Goal: Information Seeking & Learning: Learn about a topic

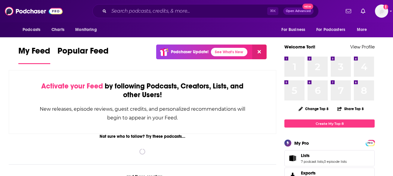
click at [179, 18] on div "Podcasts Charts Monitoring ⌘ K Open Advanced New For Business For Podcasters Mo…" at bounding box center [196, 11] width 393 height 22
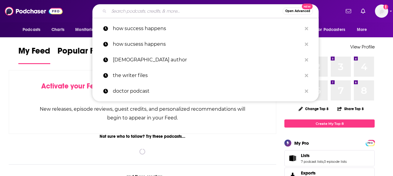
click at [182, 10] on input "Search podcasts, credits, & more..." at bounding box center [196, 11] width 174 height 10
paste input "The Future of Medicine Podcas"
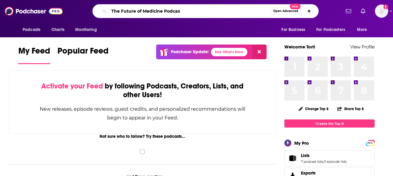
type input "The Future of Medicine Podcas"
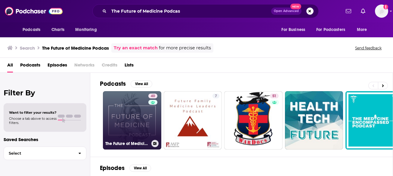
click at [144, 112] on link "40 The Future of Medicine Podcast" at bounding box center [132, 120] width 58 height 58
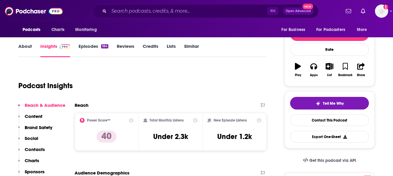
scroll to position [12, 0]
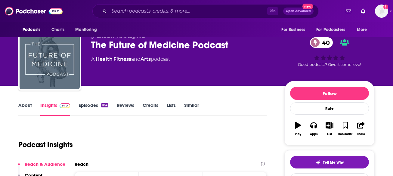
click at [85, 104] on link "Episodes 184" at bounding box center [94, 109] width 30 height 14
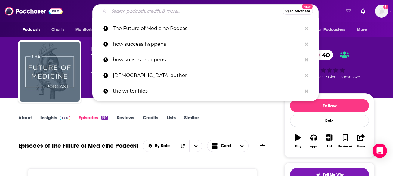
click at [138, 10] on input "Search podcasts, credits, & more..." at bounding box center [196, 11] width 174 height 10
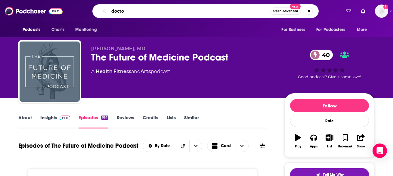
type input "doctor"
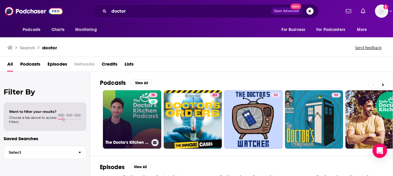
click at [133, 114] on link "76 The Doctor's Kitchen Podcast" at bounding box center [132, 119] width 58 height 58
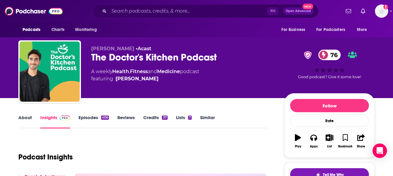
click at [19, 121] on link "About" at bounding box center [25, 122] width 14 height 14
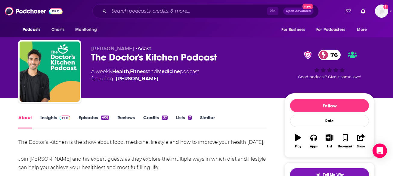
click at [43, 120] on link "Insights" at bounding box center [55, 122] width 30 height 14
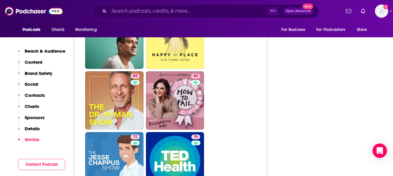
scroll to position [1599, 0]
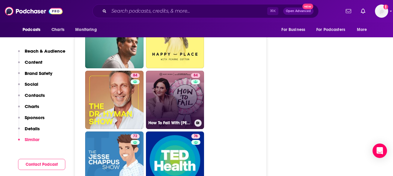
click at [194, 95] on div "84" at bounding box center [196, 96] width 11 height 46
type input "[URL][DOMAIN_NAME][PERSON_NAME]"
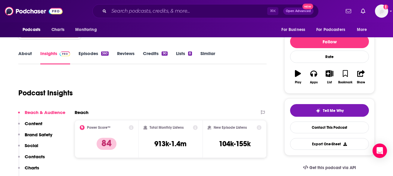
scroll to position [65, 0]
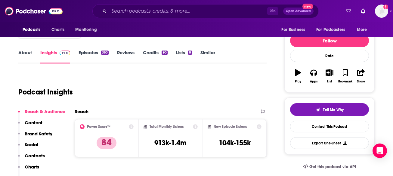
click at [27, 56] on link "About" at bounding box center [25, 57] width 14 height 14
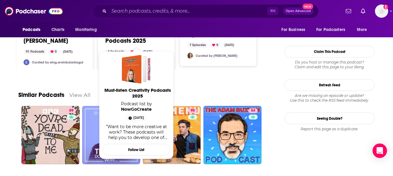
scroll to position [717, 0]
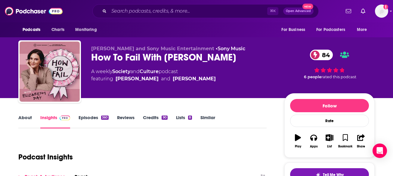
type input "[URL][DOMAIN_NAME]"
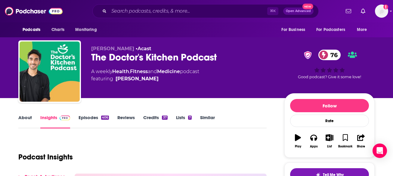
click at [206, 120] on link "Similar" at bounding box center [207, 122] width 15 height 14
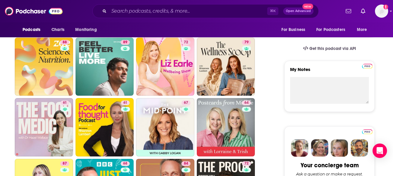
scroll to position [184, 0]
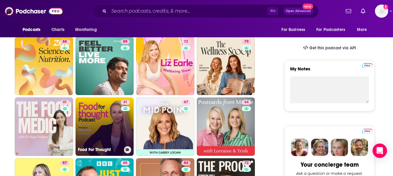
click at [82, 129] on link "61 Food For Thought" at bounding box center [105, 127] width 58 height 58
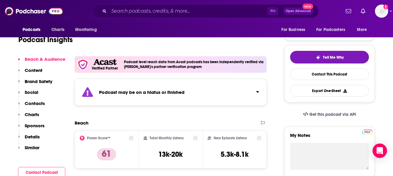
scroll to position [5, 0]
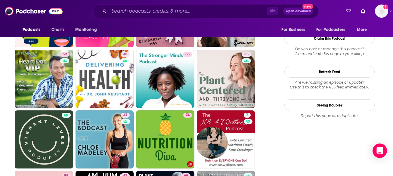
scroll to position [768, 0]
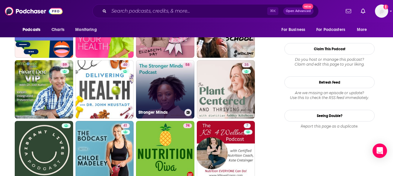
click at [162, 86] on link "58 Stronger Minds" at bounding box center [165, 89] width 58 height 58
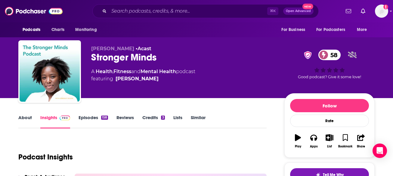
click at [22, 119] on link "About" at bounding box center [25, 122] width 14 height 14
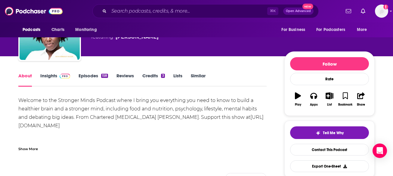
scroll to position [39, 0]
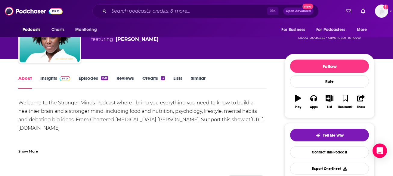
click at [96, 76] on link "Episodes 158" at bounding box center [94, 82] width 30 height 14
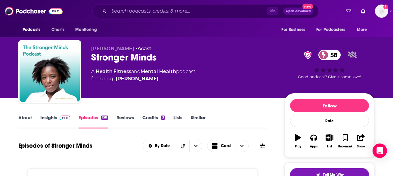
click at [49, 120] on link "Insights" at bounding box center [55, 122] width 30 height 14
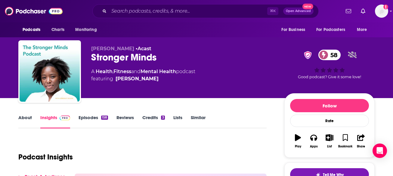
click at [27, 119] on link "About" at bounding box center [25, 122] width 14 height 14
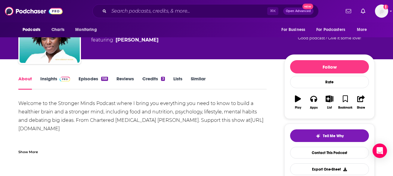
scroll to position [37, 0]
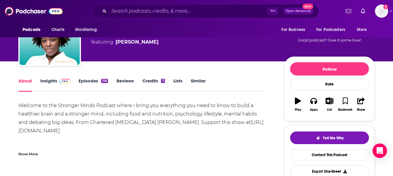
click at [49, 83] on link "Insights" at bounding box center [55, 85] width 30 height 14
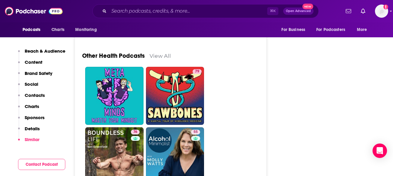
scroll to position [1935, 0]
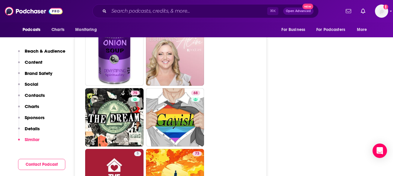
scroll to position [2219, 0]
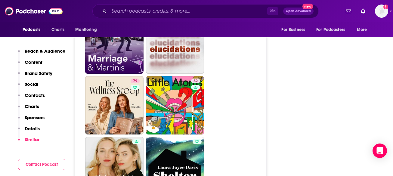
scroll to position [1538, 0]
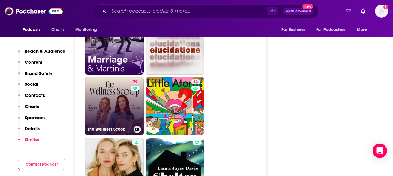
click at [112, 82] on link "79 The Wellness Scoop" at bounding box center [114, 106] width 58 height 58
type input "[URL][DOMAIN_NAME]"
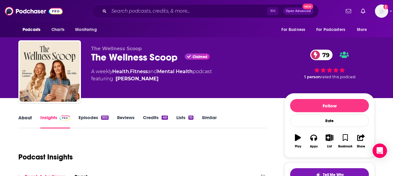
click at [36, 123] on div "About" at bounding box center [29, 122] width 22 height 14
click at [26, 117] on link "About" at bounding box center [25, 122] width 14 height 14
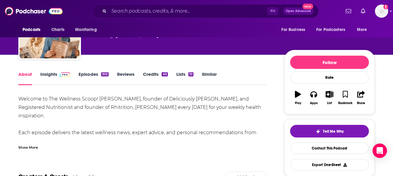
scroll to position [44, 0]
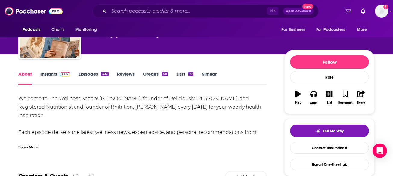
click at [26, 148] on div "Show More" at bounding box center [28, 147] width 20 height 6
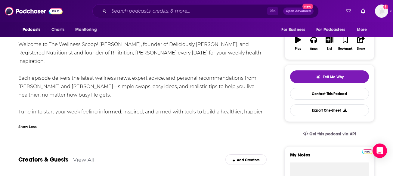
scroll to position [0, 0]
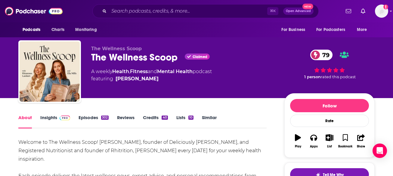
click at [56, 118] on link "Insights" at bounding box center [55, 122] width 30 height 14
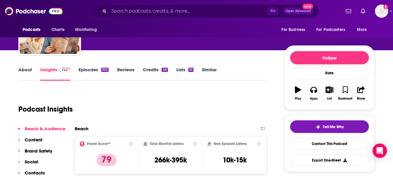
scroll to position [34, 0]
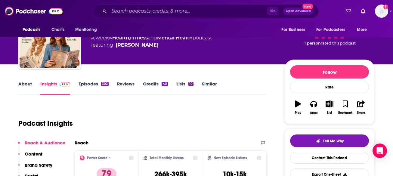
click at [98, 89] on link "Episodes 302" at bounding box center [94, 88] width 30 height 14
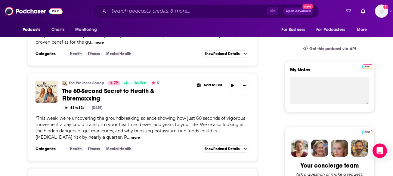
scroll to position [183, 0]
click at [131, 136] on button "more" at bounding box center [135, 137] width 9 height 5
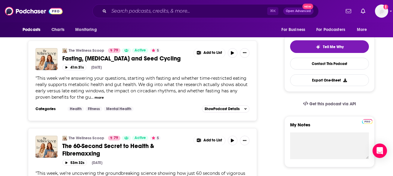
scroll to position [0, 0]
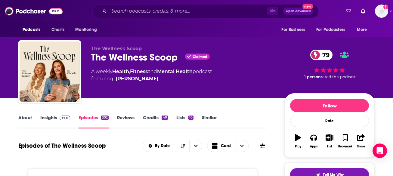
click at [57, 117] on span at bounding box center [63, 118] width 13 height 6
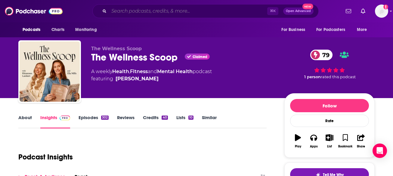
click at [152, 10] on input "Search podcasts, credits, & more..." at bounding box center [188, 11] width 158 height 10
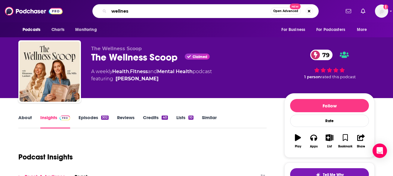
type input "wellness"
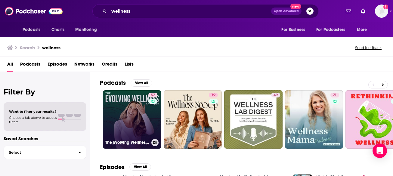
click at [125, 114] on link "57 The Evolving Wellness Podcast with [PERSON_NAME] Wellness" at bounding box center [132, 119] width 58 height 58
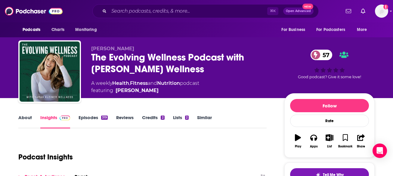
click at [25, 120] on link "About" at bounding box center [25, 122] width 14 height 14
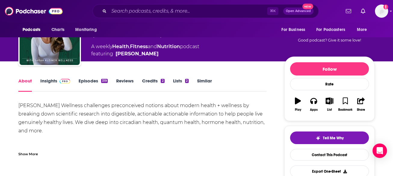
scroll to position [36, 0]
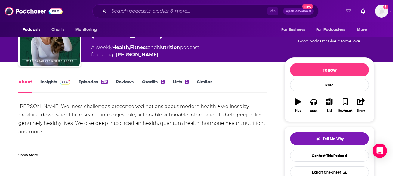
click at [24, 154] on div "Show More" at bounding box center [28, 155] width 20 height 6
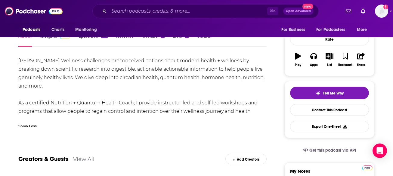
scroll to position [0, 0]
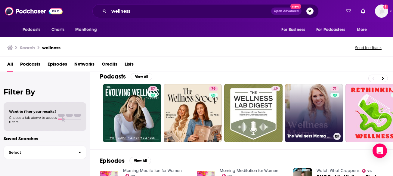
scroll to position [6, 0]
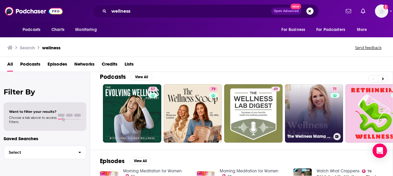
click at [316, 114] on link "71 The Wellness Mama Podcast" at bounding box center [314, 113] width 58 height 58
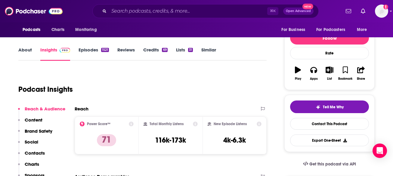
scroll to position [68, 0]
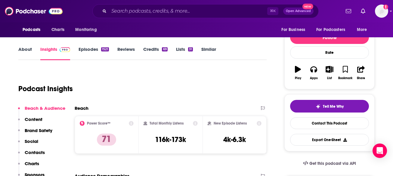
click at [27, 54] on link "About" at bounding box center [25, 53] width 14 height 14
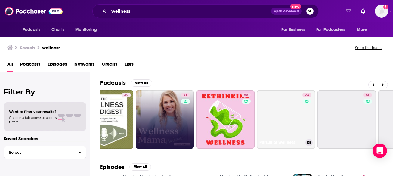
scroll to position [0, 150]
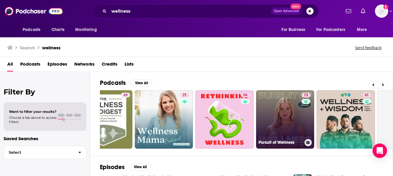
click at [267, 116] on link "73 Pursuit of Wellness" at bounding box center [285, 119] width 58 height 58
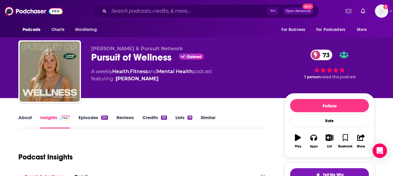
click at [27, 122] on link "About" at bounding box center [25, 122] width 14 height 14
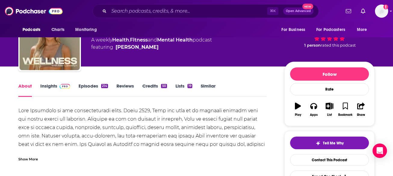
scroll to position [31, 0]
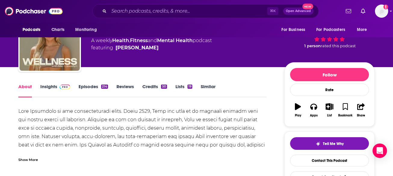
click at [28, 156] on div "Show More" at bounding box center [142, 157] width 248 height 10
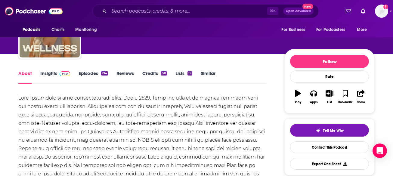
scroll to position [0, 0]
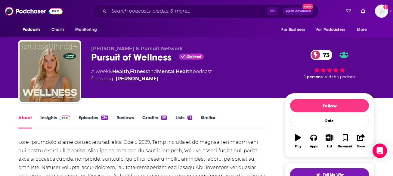
click at [54, 125] on link "Insights" at bounding box center [55, 122] width 30 height 14
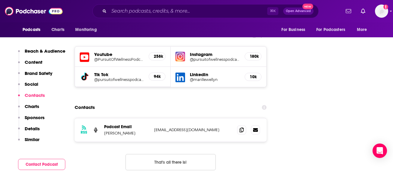
scroll to position [694, 0]
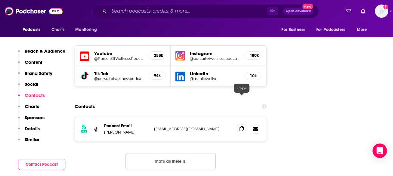
click at [241, 124] on span at bounding box center [241, 128] width 9 height 9
click at [246, 124] on span at bounding box center [241, 128] width 9 height 9
click at [241, 126] on icon at bounding box center [242, 128] width 4 height 5
click at [166, 14] on input "Search podcasts, credits, & more..." at bounding box center [188, 11] width 158 height 10
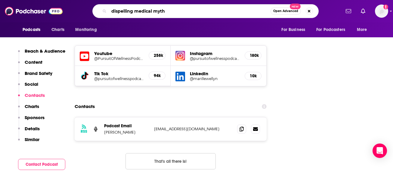
type input "dispelling medical myths"
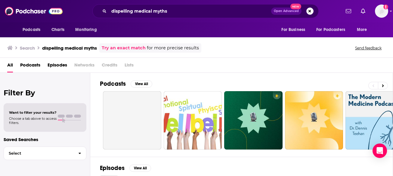
click at [58, 60] on div "All Podcasts Episodes Networks Credits Lists" at bounding box center [196, 65] width 393 height 15
click at [58, 64] on span "Episodes" at bounding box center [58, 66] width 20 height 12
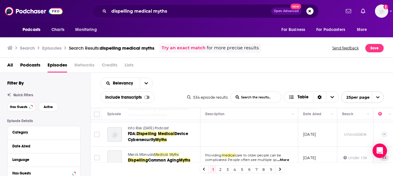
scroll to position [128, 0]
